Goal: Information Seeking & Learning: Learn about a topic

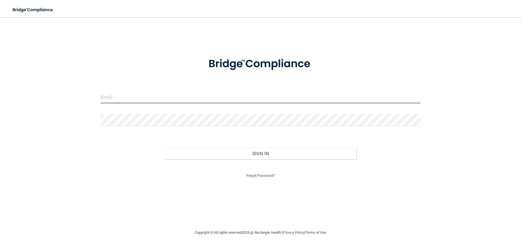
click at [118, 98] on input "email" at bounding box center [261, 97] width 320 height 12
type input "[EMAIL_ADDRESS][DOMAIN_NAME]"
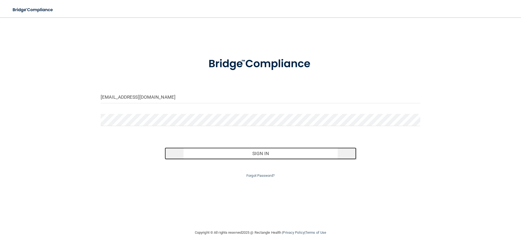
click at [259, 153] on button "Sign In" at bounding box center [261, 154] width 192 height 12
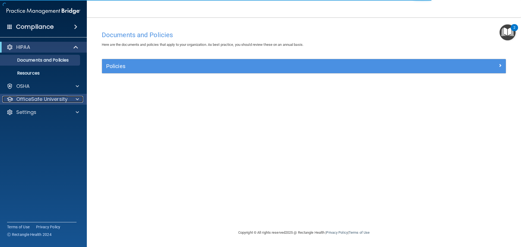
click at [16, 99] on div "OfficeSafe University" at bounding box center [35, 99] width 67 height 7
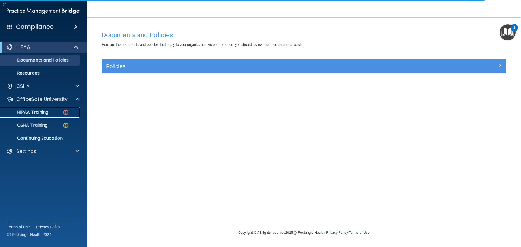
click at [21, 113] on p "HIPAA Training" at bounding box center [26, 112] width 45 height 5
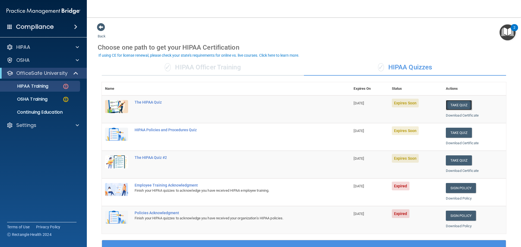
click at [450, 104] on button "Take Quiz" at bounding box center [459, 105] width 26 height 10
click at [29, 99] on p "OSHA Training" at bounding box center [26, 99] width 44 height 5
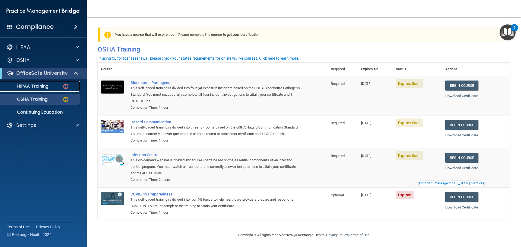
click at [29, 85] on p "HIPAA Training" at bounding box center [26, 86] width 45 height 5
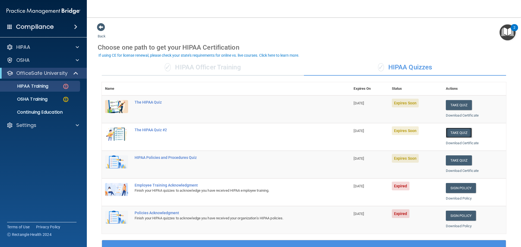
click at [456, 133] on button "Take Quiz" at bounding box center [459, 133] width 26 height 10
click at [509, 30] on img "Open Resource Center, 2 new notifications" at bounding box center [508, 32] width 16 height 16
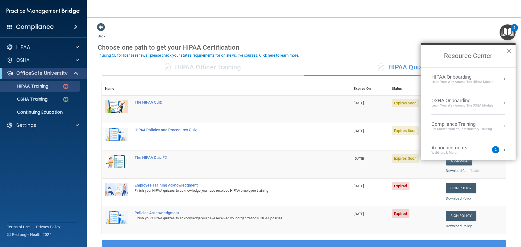
click at [488, 150] on div "Announcements Webinars & More" at bounding box center [461, 150] width 58 height 10
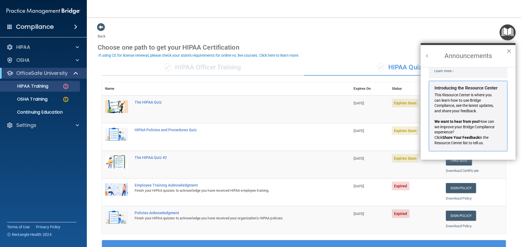
scroll to position [95, 0]
click at [508, 51] on button "×" at bounding box center [509, 51] width 5 height 9
